Goal: Task Accomplishment & Management: Use online tool/utility

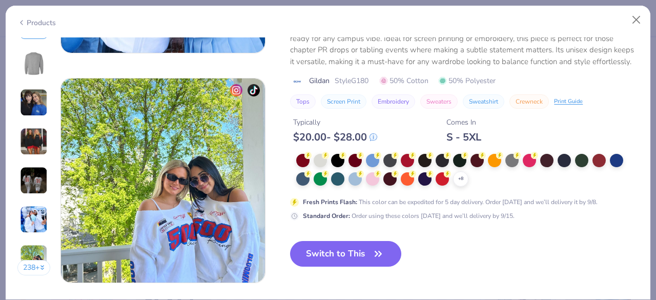
scroll to position [1346, 0]
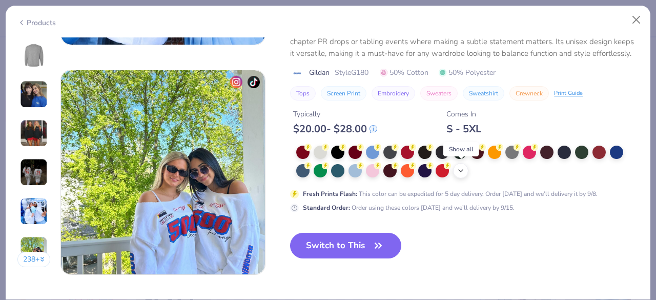
click at [461, 169] on icon at bounding box center [461, 171] width 8 height 8
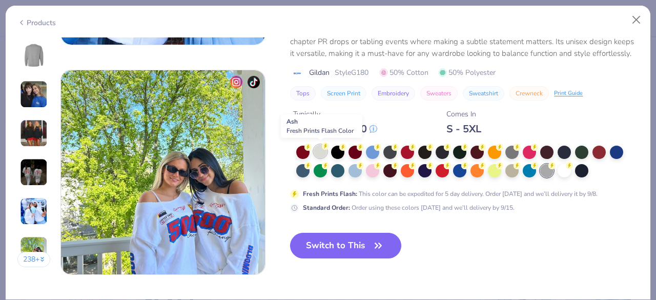
click at [325, 151] on div at bounding box center [320, 151] width 13 height 13
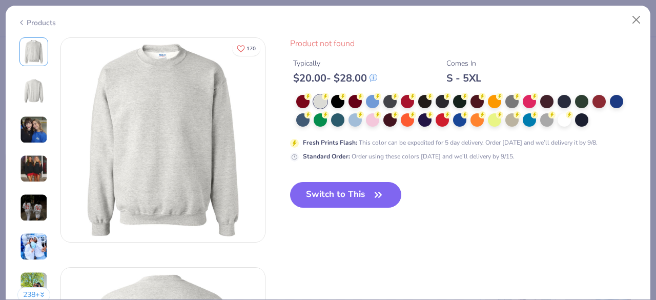
type textarea "x"
